Goal: Task Accomplishment & Management: Manage account settings

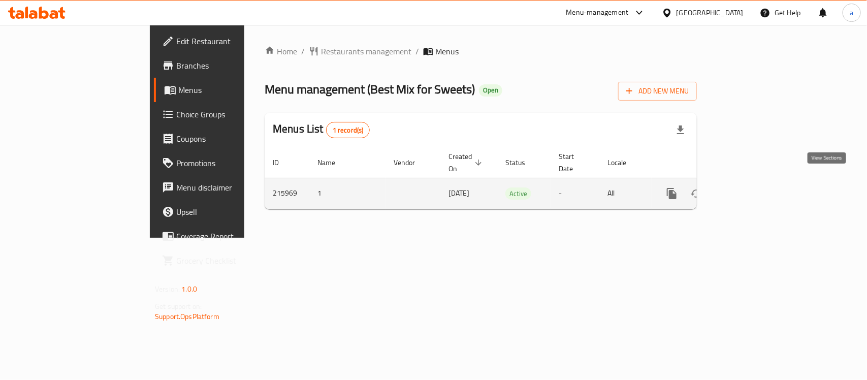
click at [751, 187] on icon "enhanced table" at bounding box center [745, 193] width 12 height 12
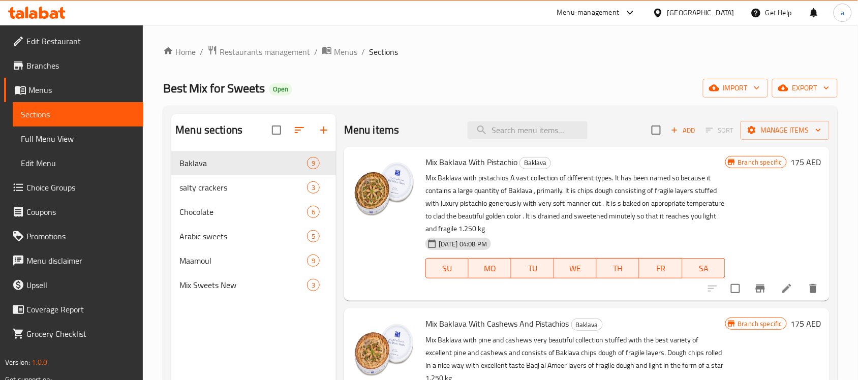
click at [47, 69] on span "Branches" at bounding box center [80, 65] width 109 height 12
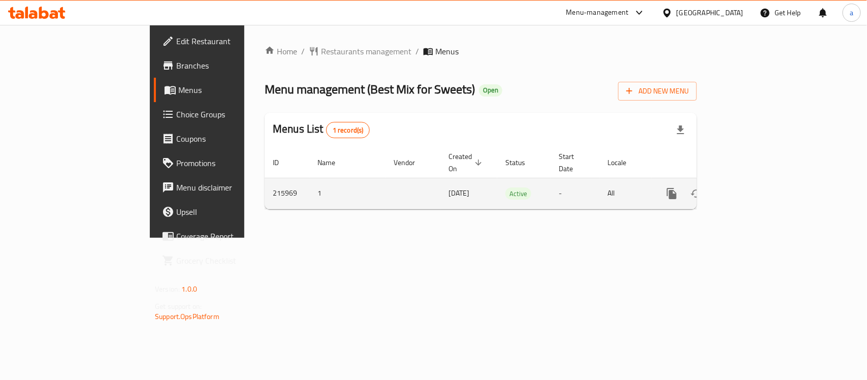
click at [751, 187] on icon "enhanced table" at bounding box center [745, 193] width 12 height 12
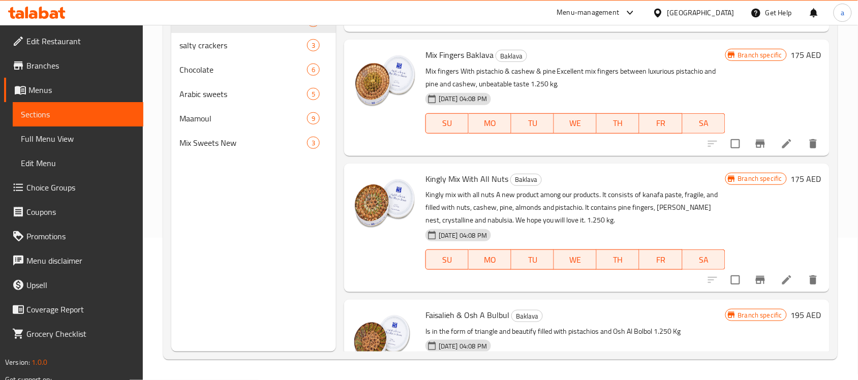
scroll to position [381, 0]
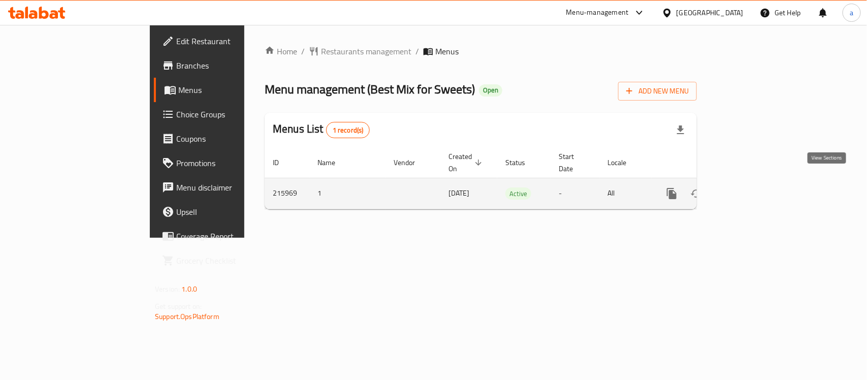
click at [751, 188] on icon "enhanced table" at bounding box center [745, 193] width 12 height 12
